Goal: Task Accomplishment & Management: Manage account settings

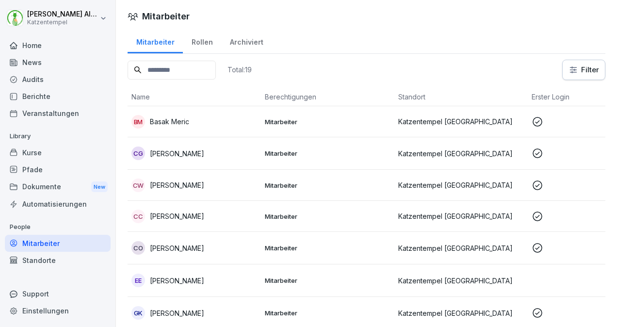
scroll to position [29, 0]
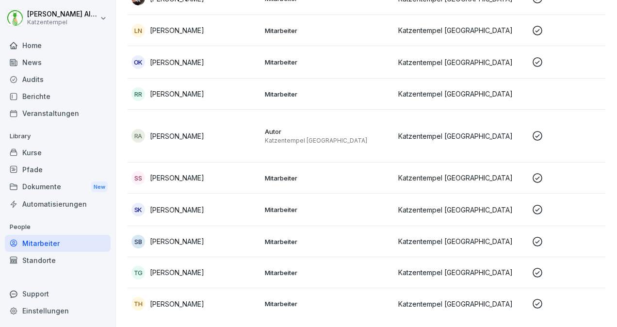
scroll to position [423, 0]
click at [251, 203] on div "SK Sally Krumhus" at bounding box center [194, 210] width 126 height 14
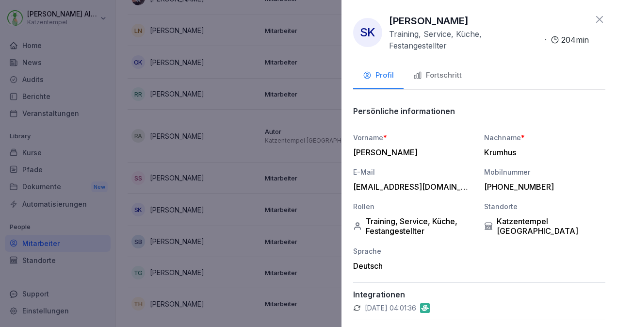
scroll to position [30, 0]
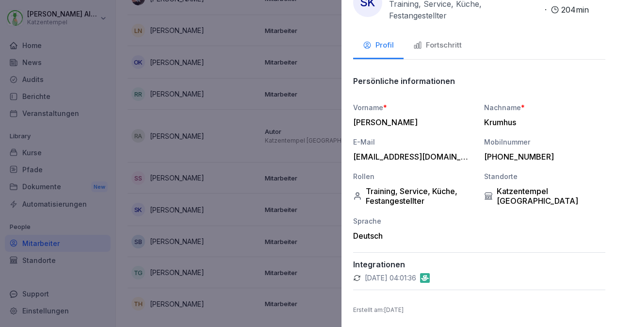
click at [432, 42] on div "Fortschritt" at bounding box center [437, 45] width 48 height 11
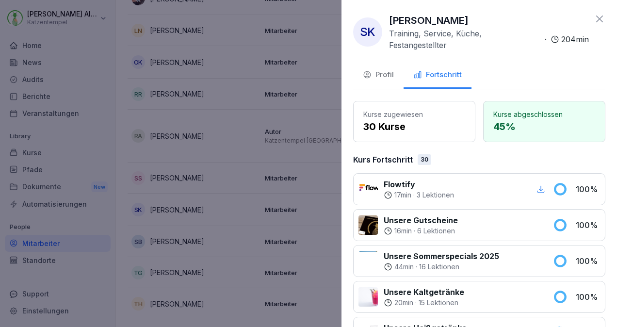
scroll to position [0, 0]
click at [384, 79] on div "Profil" at bounding box center [378, 75] width 31 height 11
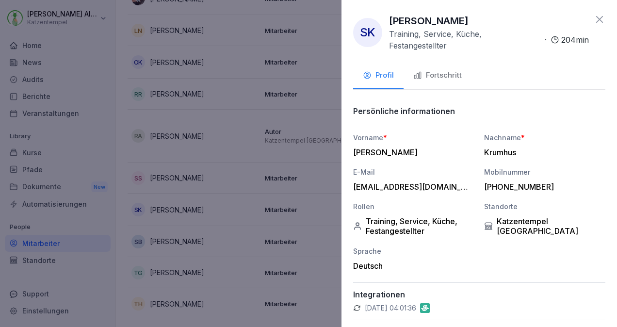
click at [596, 16] on icon at bounding box center [599, 19] width 7 height 7
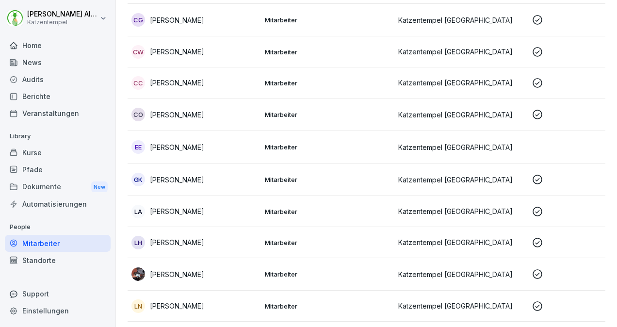
scroll to position [135, 0]
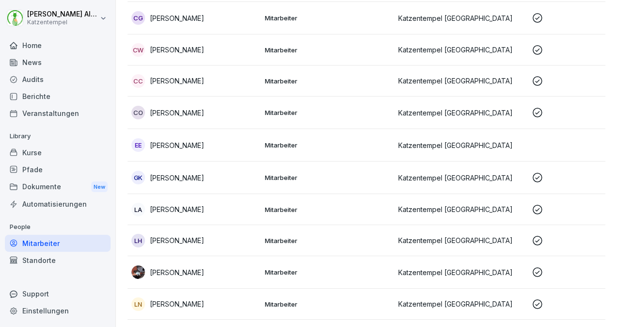
click at [496, 136] on td "Katzentempel [GEOGRAPHIC_DATA]" at bounding box center [460, 145] width 133 height 32
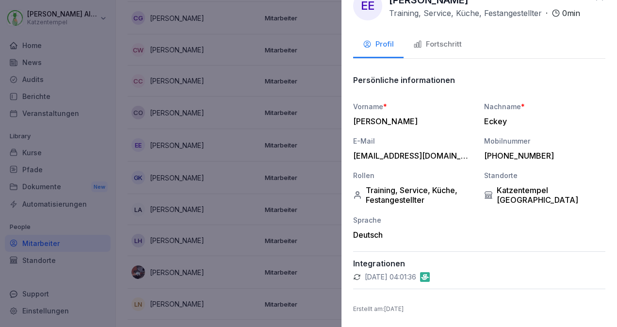
scroll to position [0, 0]
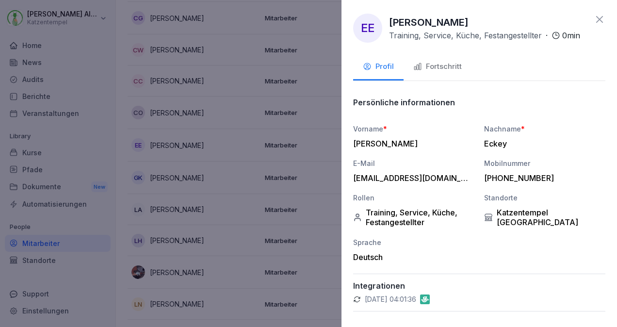
click at [418, 183] on div "emmaleigh@web.de" at bounding box center [411, 178] width 116 height 10
click at [398, 183] on div "emmaleigh@web.de" at bounding box center [411, 178] width 116 height 10
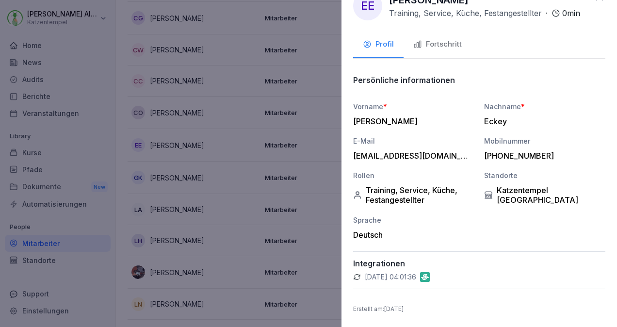
click at [426, 50] on div "Fortschritt" at bounding box center [437, 44] width 48 height 11
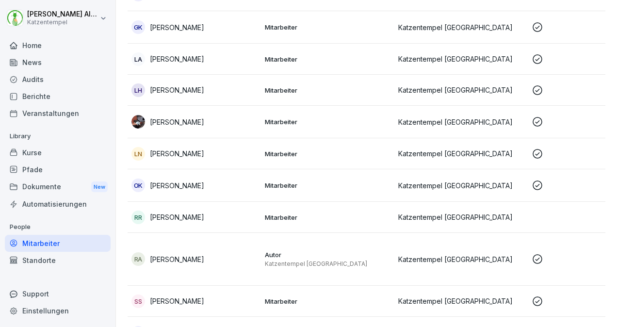
scroll to position [285, 0]
